Goal: Communication & Community: Ask a question

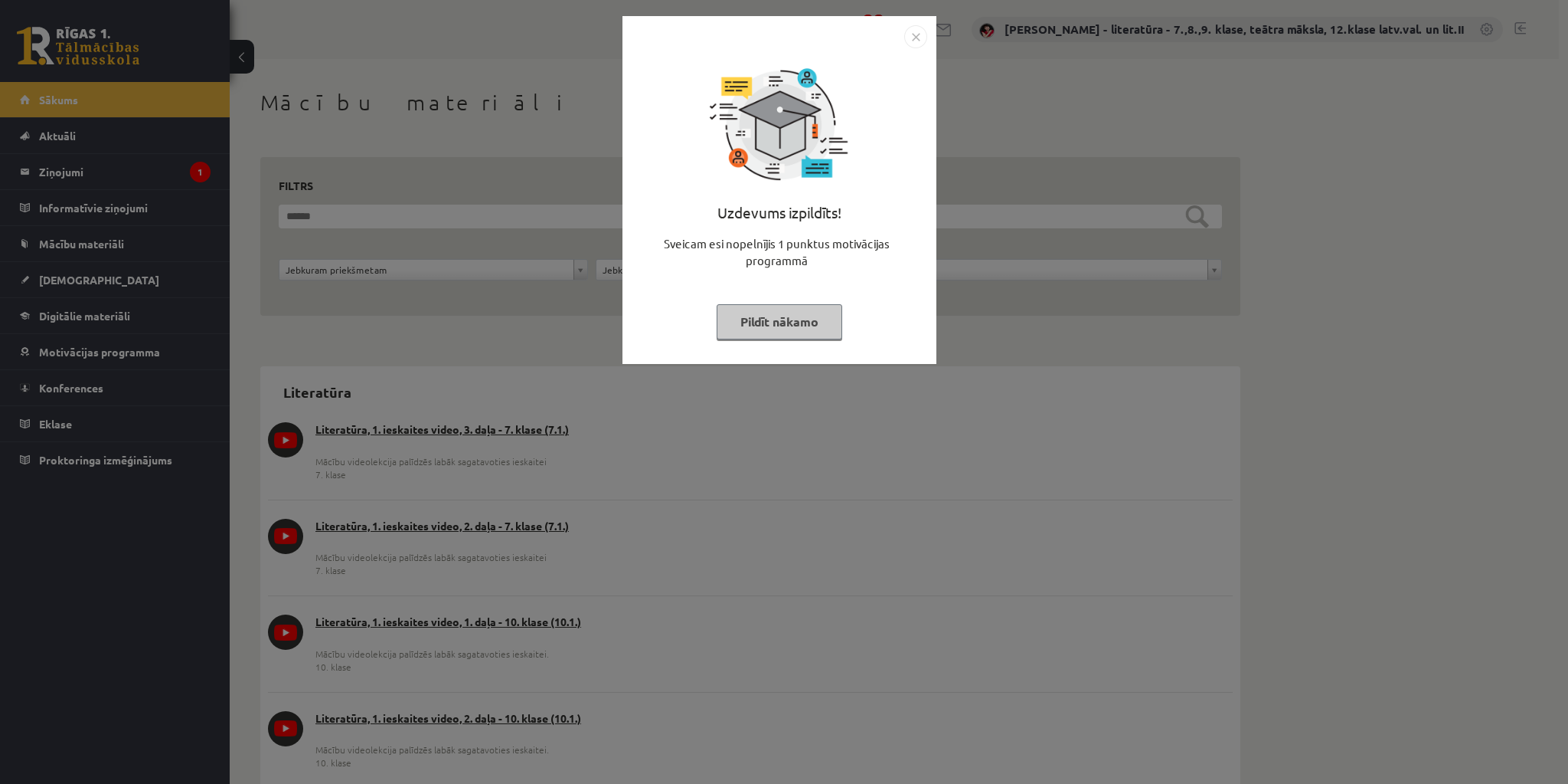
click at [790, 322] on button "Pildīt nākamo" at bounding box center [779, 322] width 126 height 35
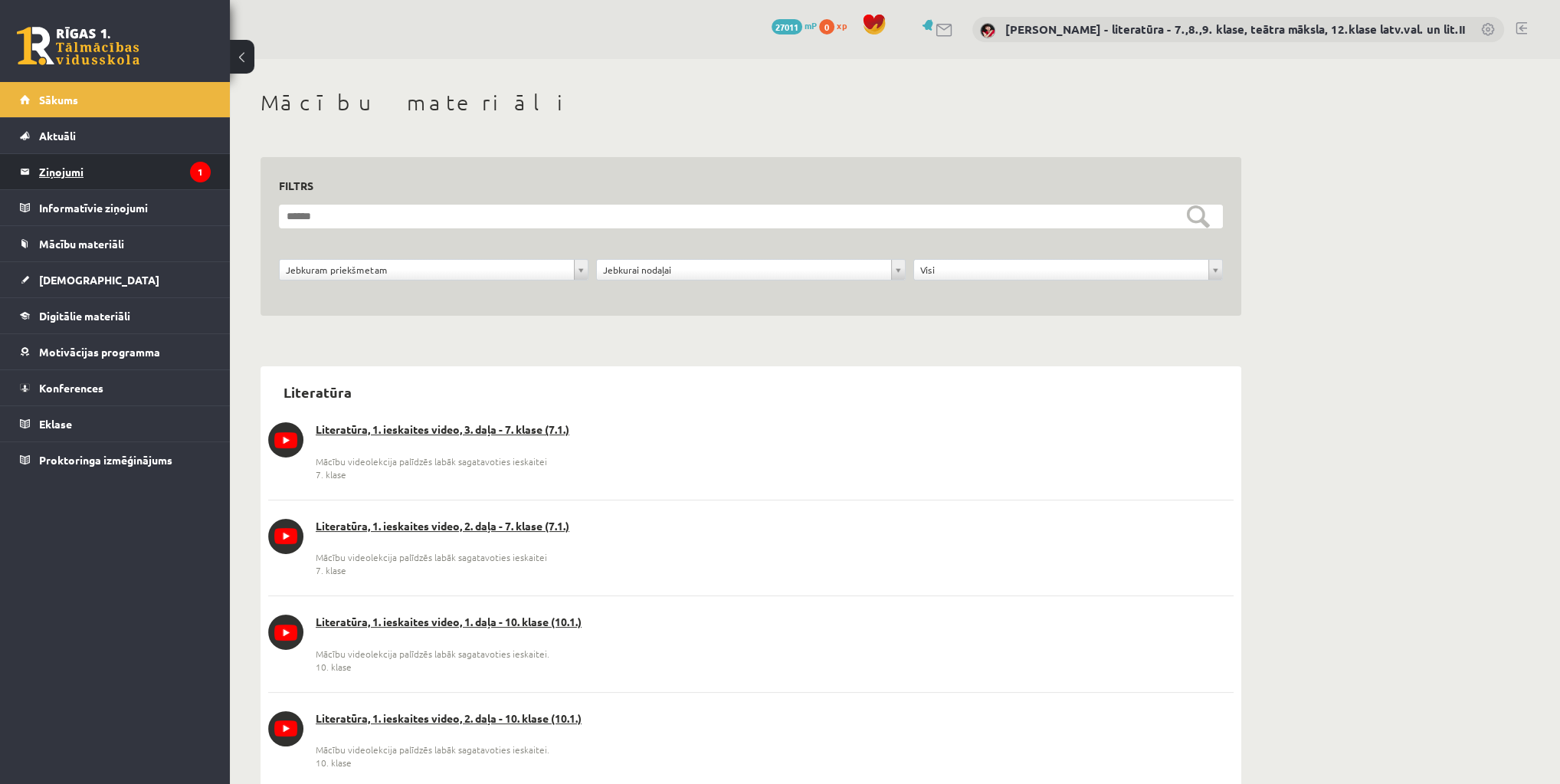
click at [83, 170] on legend "Ziņojumi 1" at bounding box center [124, 172] width 172 height 35
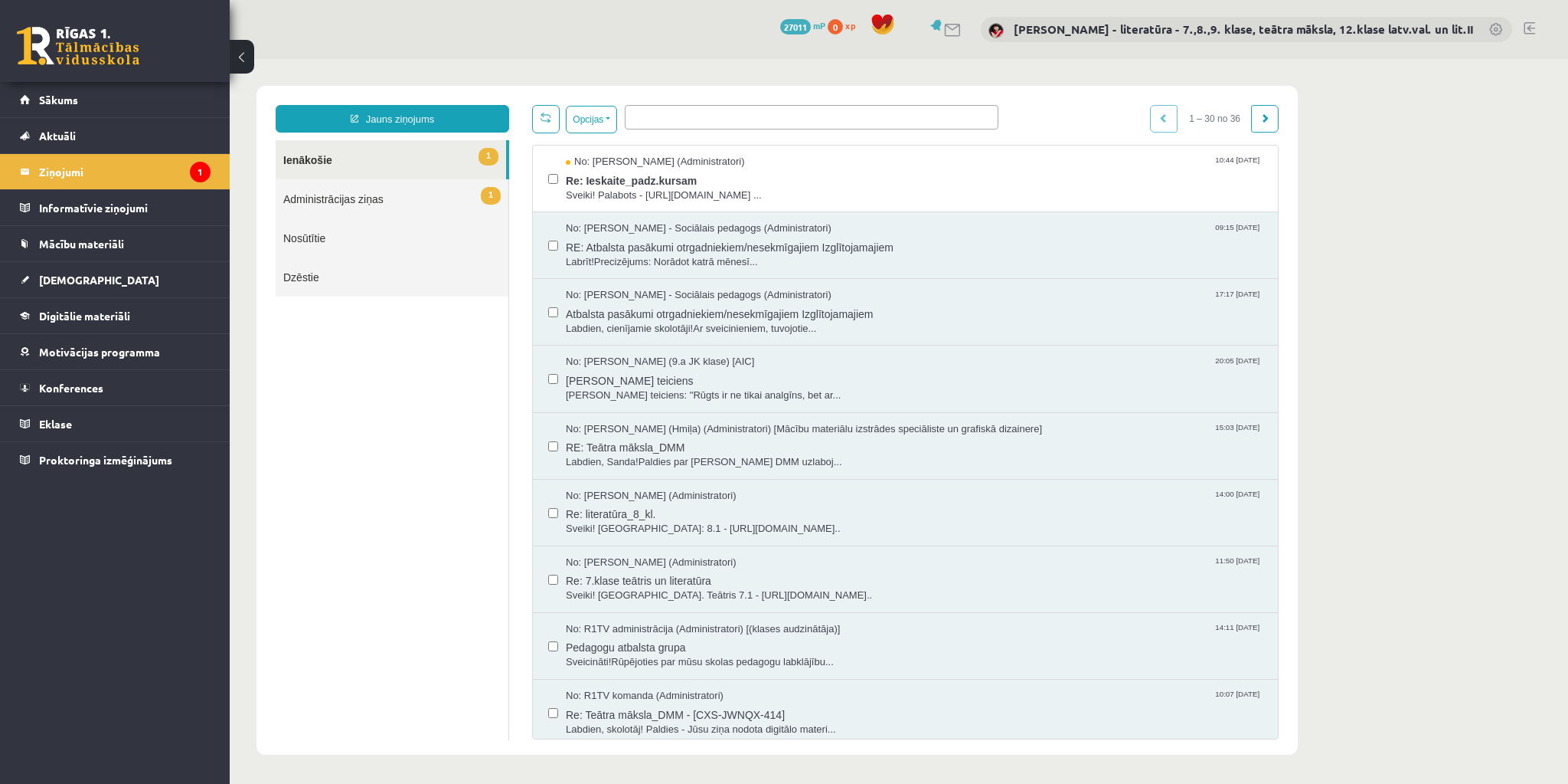
click at [328, 244] on link "Nosūtītie" at bounding box center [392, 237] width 233 height 39
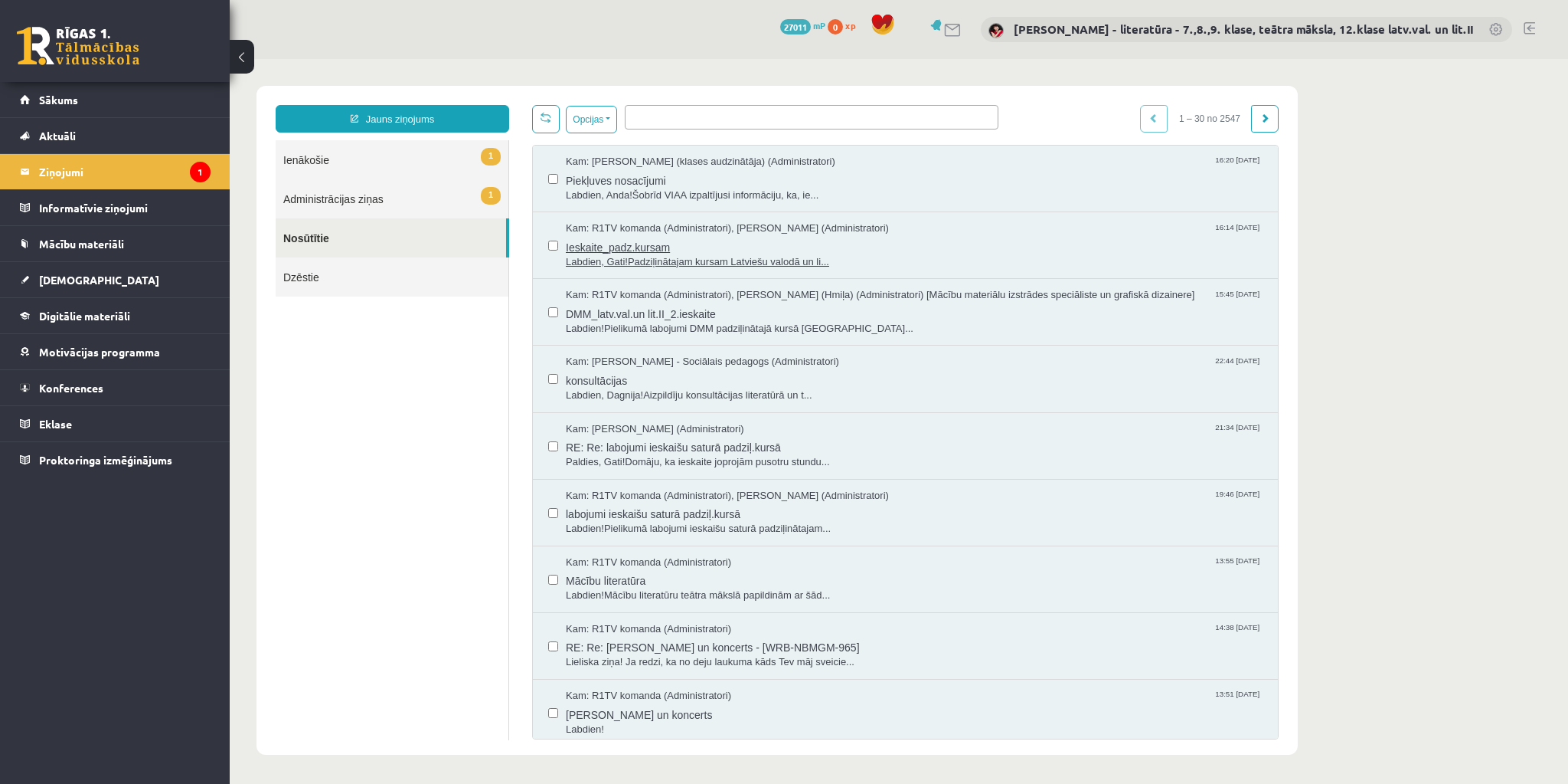
click at [629, 245] on span "Ieskaite_padz.kursam" at bounding box center [914, 245] width 697 height 19
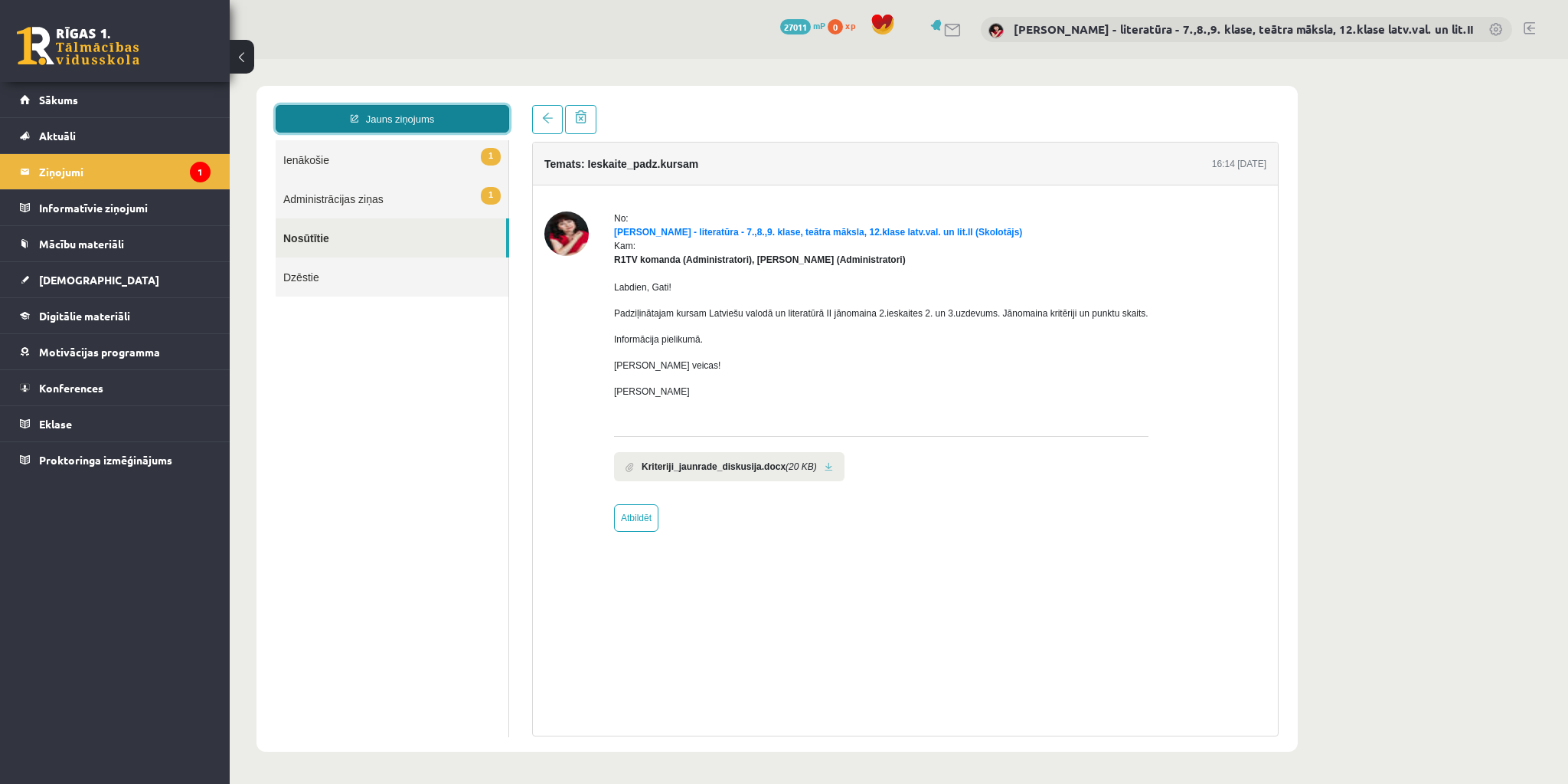
click at [375, 119] on link "Jauns ziņojums" at bounding box center [392, 118] width 234 height 28
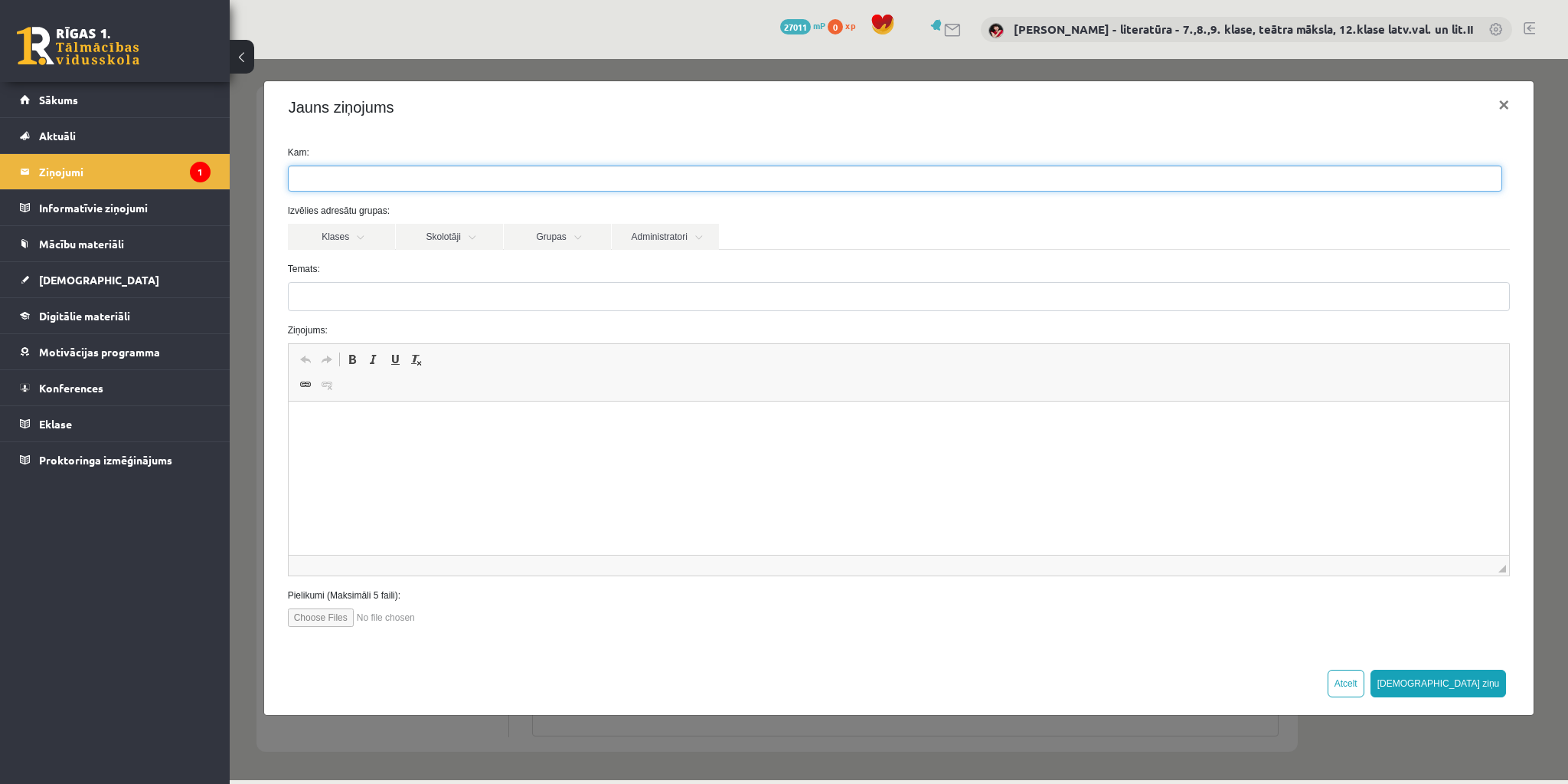
drag, startPoint x: 325, startPoint y: 169, endPoint x: 333, endPoint y: 174, distance: 9.4
click at [326, 170] on input "search" at bounding box center [315, 178] width 53 height 24
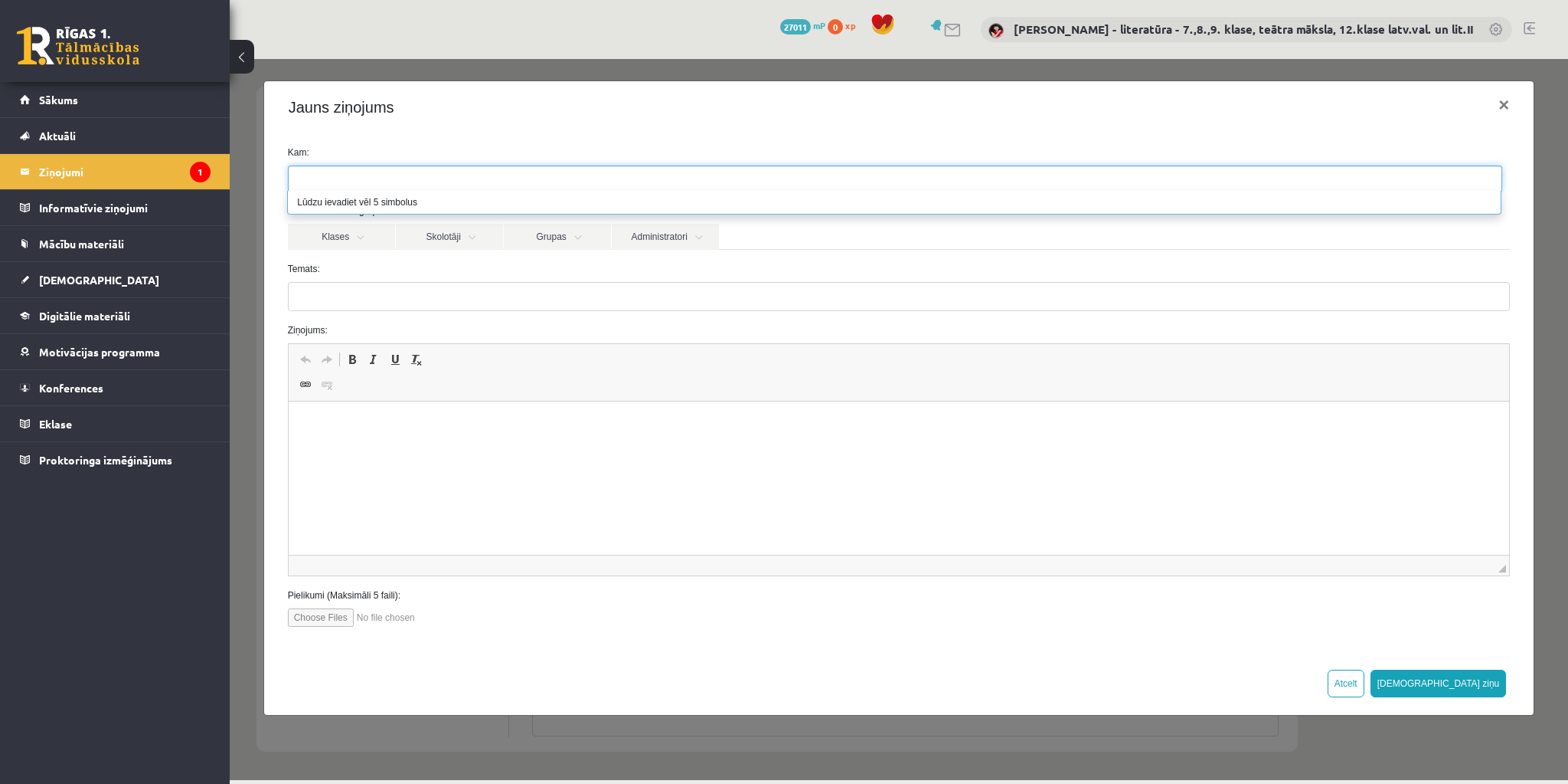
click at [399, 200] on li "Lūdzu ievadiet vēl 5 simbolus" at bounding box center [894, 202] width 1213 height 23
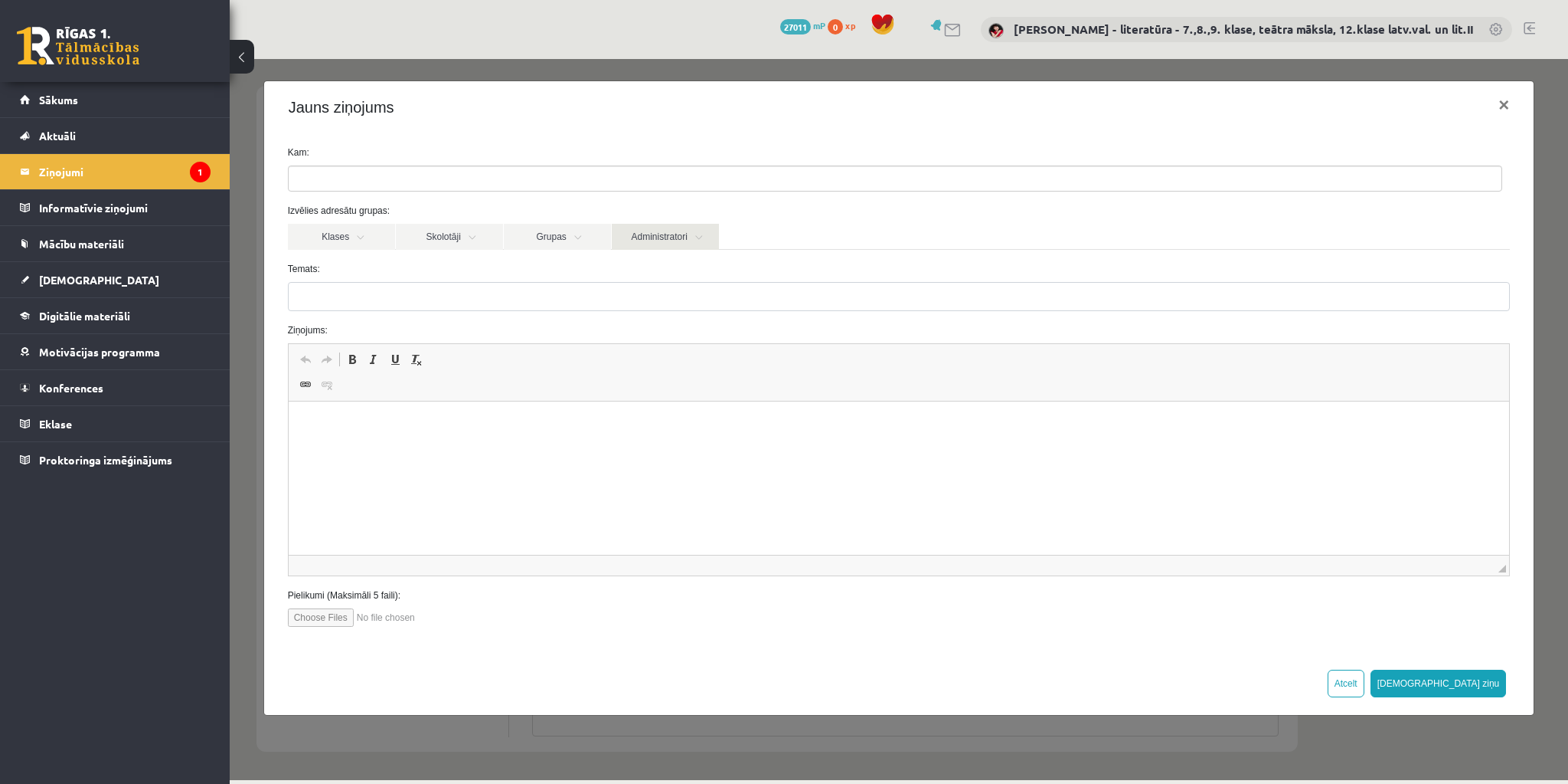
click at [685, 242] on link "Administratori" at bounding box center [665, 237] width 107 height 26
